Goal: Register for event/course

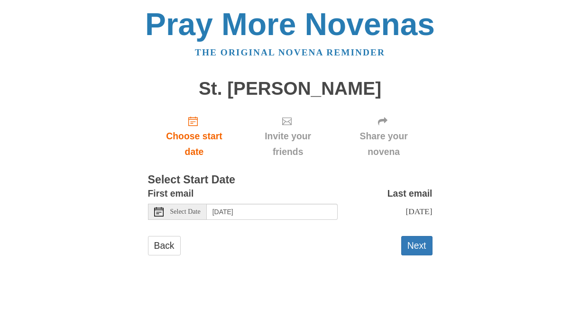
click at [194, 212] on span "Select Date" at bounding box center [185, 212] width 30 height 7
click at [188, 212] on span "Select Date" at bounding box center [185, 212] width 30 height 7
click at [186, 210] on span "Select Date" at bounding box center [185, 212] width 30 height 7
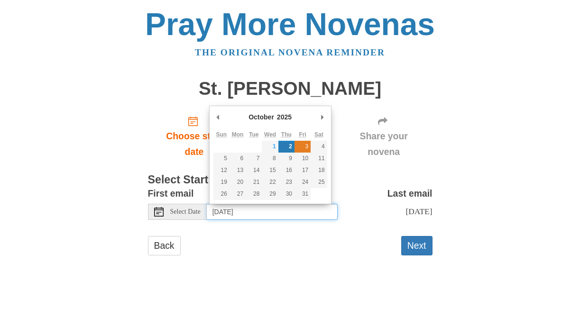
type input "Friday, October 3rd"
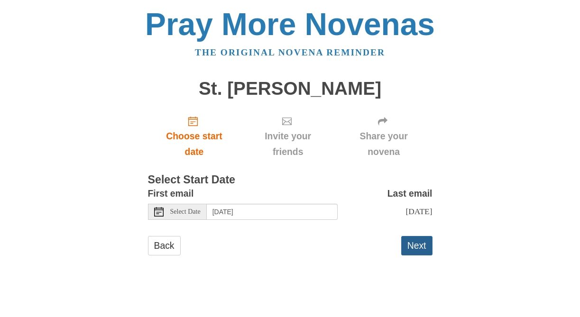
click at [417, 246] on button "Next" at bounding box center [416, 245] width 31 height 19
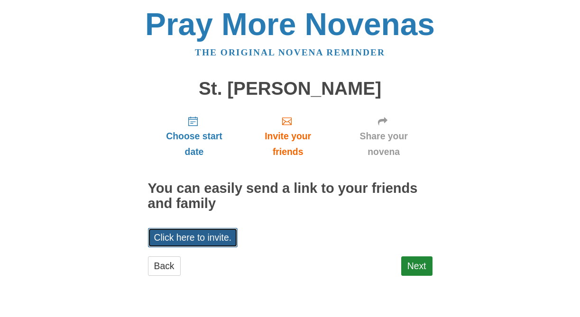
click at [209, 238] on link "Click here to invite." at bounding box center [193, 237] width 90 height 19
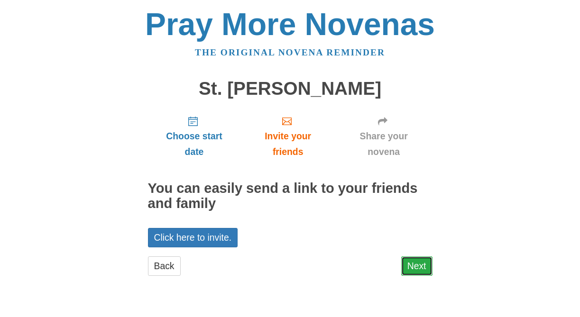
click at [419, 267] on link "Next" at bounding box center [416, 265] width 31 height 19
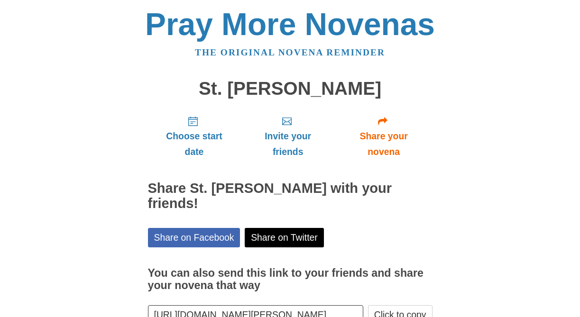
scroll to position [64, 0]
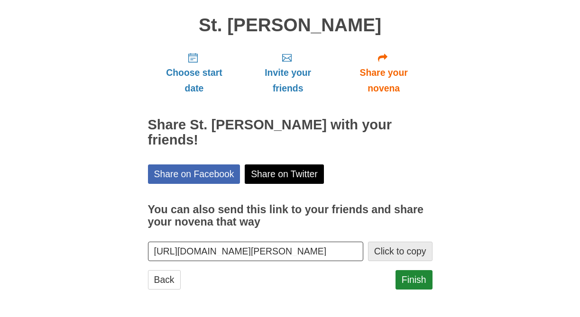
click at [382, 247] on button "Click to copy" at bounding box center [400, 251] width 64 height 19
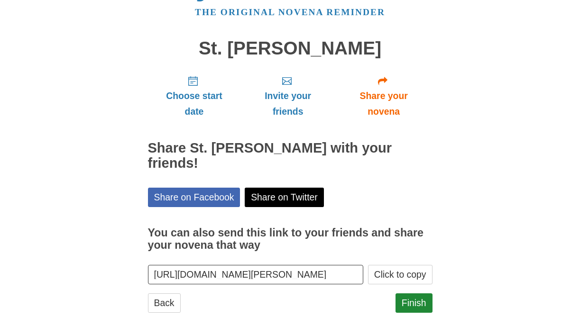
scroll to position [64, 0]
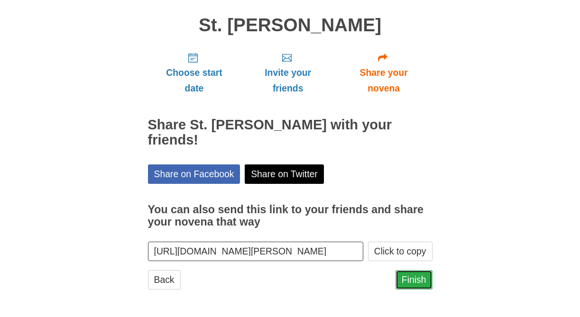
click at [416, 277] on link "Finish" at bounding box center [413, 279] width 37 height 19
